Goal: Navigation & Orientation: Go to known website

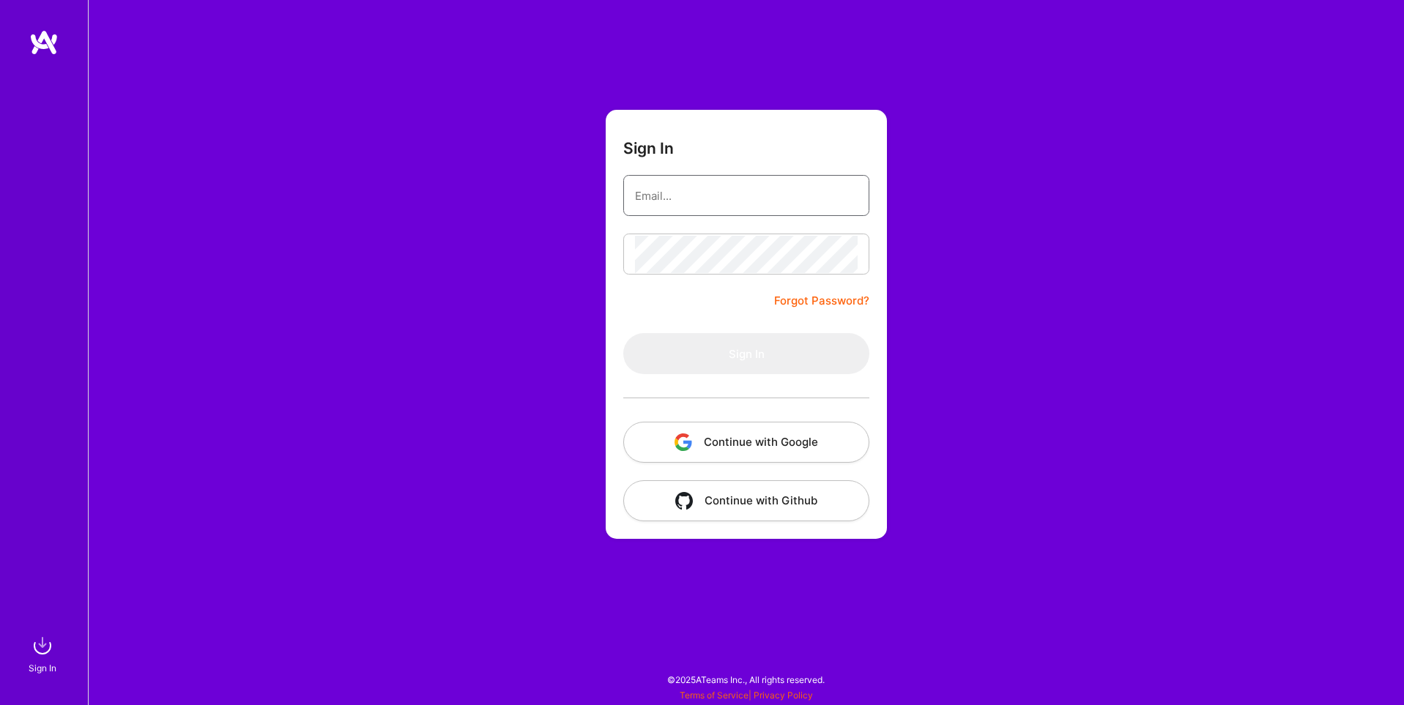
type input "[EMAIL_ADDRESS][DOMAIN_NAME]"
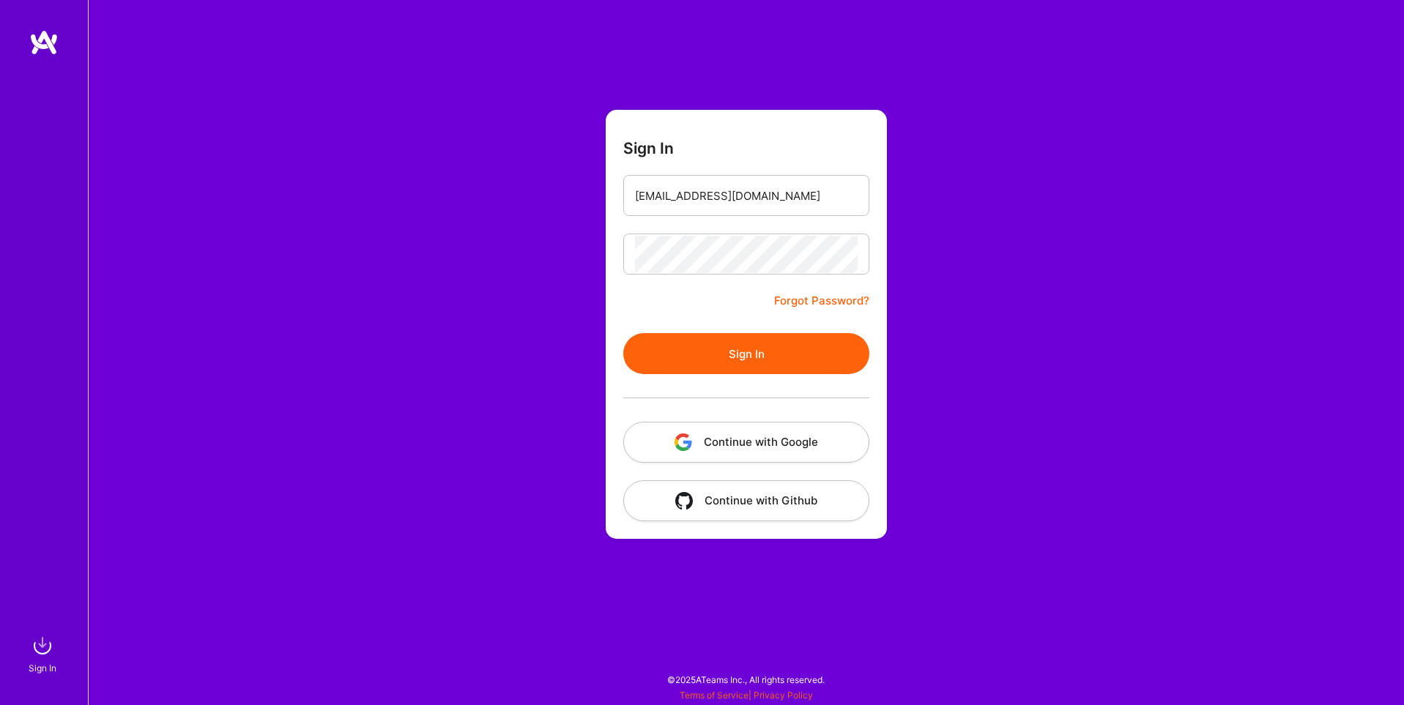
click at [756, 438] on button "Continue with Google" at bounding box center [746, 442] width 246 height 41
